Goal: Information Seeking & Learning: Learn about a topic

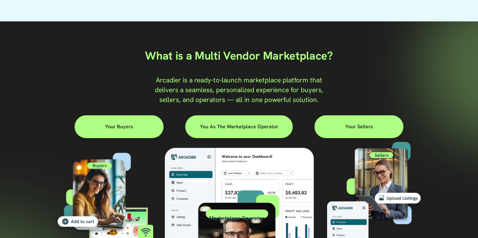
scroll to position [335, 0]
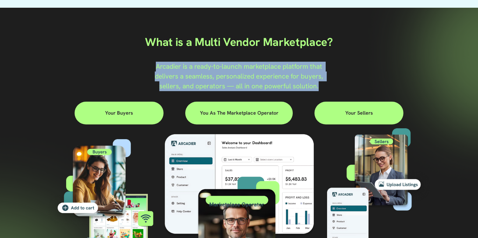
drag, startPoint x: 321, startPoint y: 84, endPoint x: 147, endPoint y: 65, distance: 175.5
click at [147, 65] on div "What is a Multi Vendor Marketplace? Arcadier is a ready-to-launch marketplace p…" at bounding box center [239, 159] width 478 height 302
copy span "Arcadier is a ready-to-launch marketplace platform that delivers a seamless, pe…"
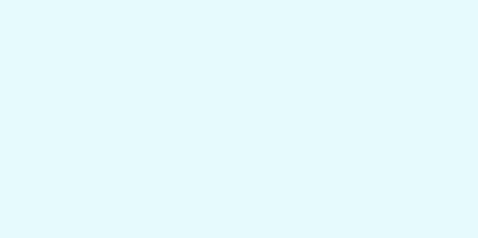
scroll to position [0, 0]
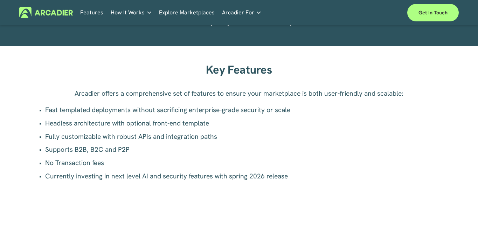
scroll to position [438, 0]
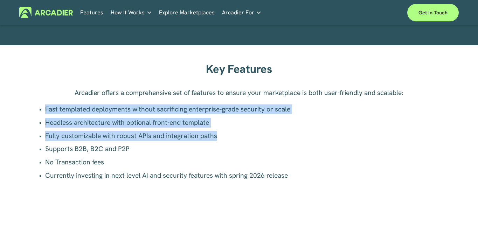
drag, startPoint x: 223, startPoint y: 140, endPoint x: 39, endPoint y: 110, distance: 186.3
click at [39, 110] on ul "Fast templated deployments without sacrificing enterprise-grade security or sca…" at bounding box center [239, 142] width 402 height 76
copy ul "Fast templated deployments without sacrificing enterprise-grade security or sca…"
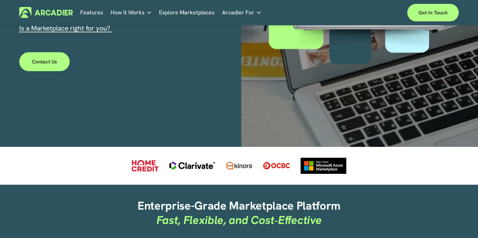
scroll to position [168, 0]
